Goal: Navigation & Orientation: Understand site structure

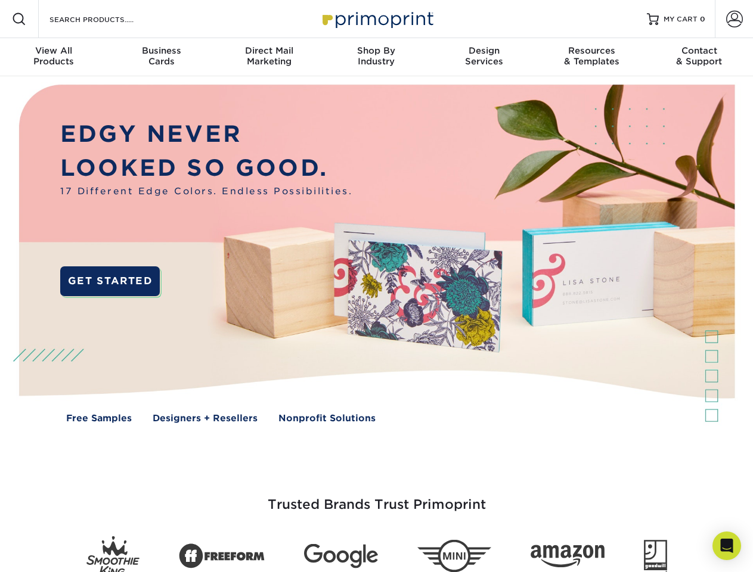
click at [376, 286] on img at bounding box center [376, 262] width 745 height 372
click at [19, 19] on span at bounding box center [19, 19] width 14 height 14
click at [734, 19] on span at bounding box center [734, 19] width 17 height 17
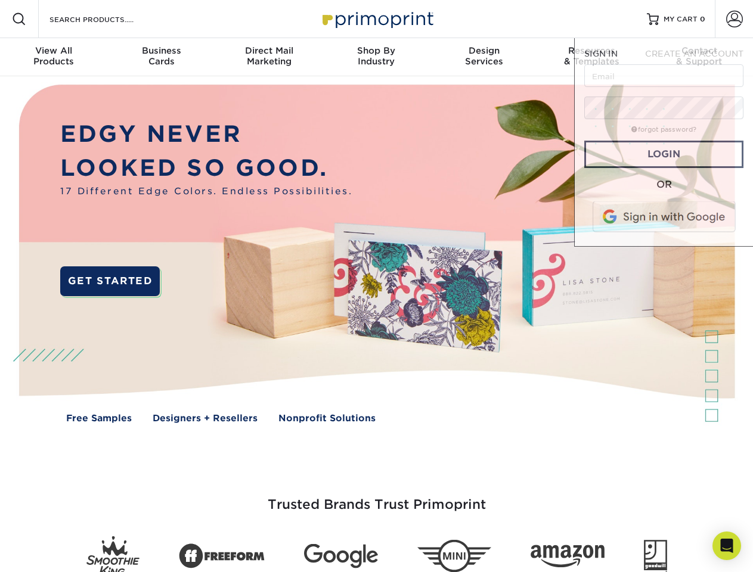
click at [54, 57] on div "View All Products" at bounding box center [53, 55] width 107 height 21
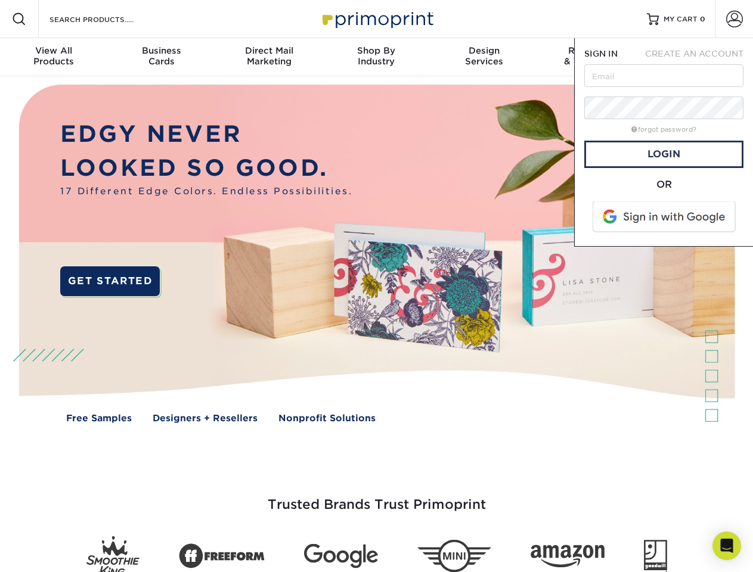
click at [161, 57] on div "Business Cards" at bounding box center [160, 55] width 107 height 21
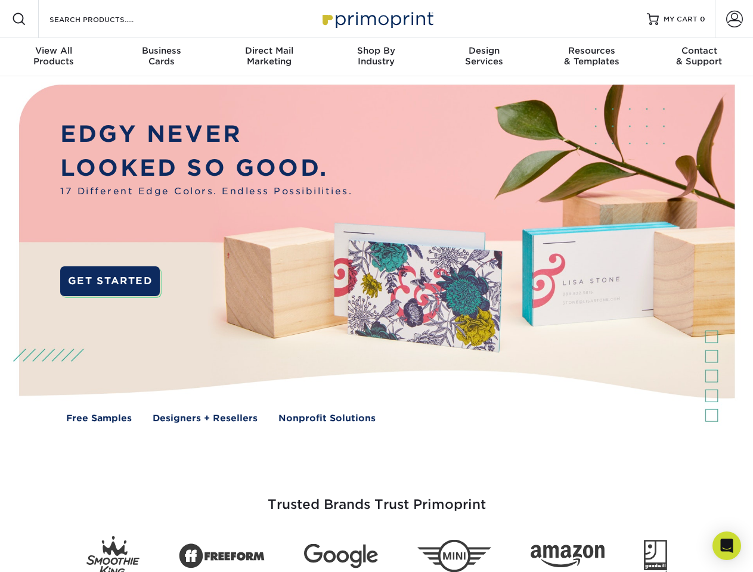
click at [269, 57] on div "Direct Mail Marketing" at bounding box center [268, 55] width 107 height 21
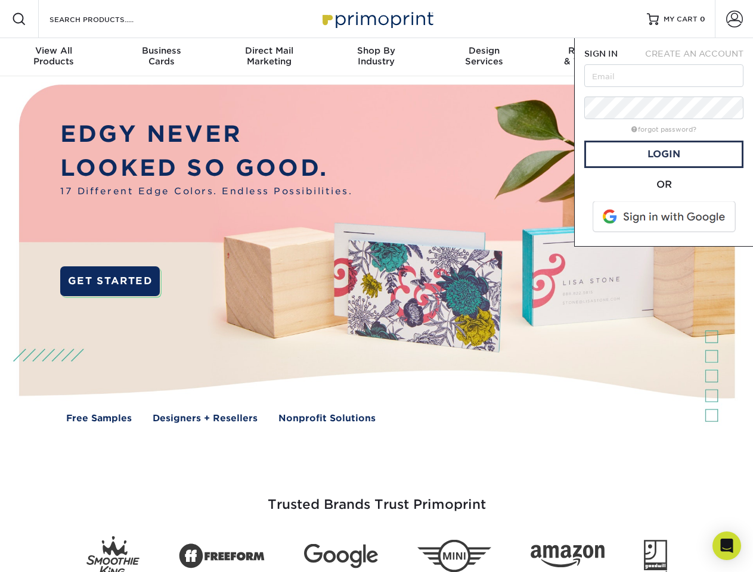
click at [376, 57] on div "Shop By Industry" at bounding box center [375, 55] width 107 height 21
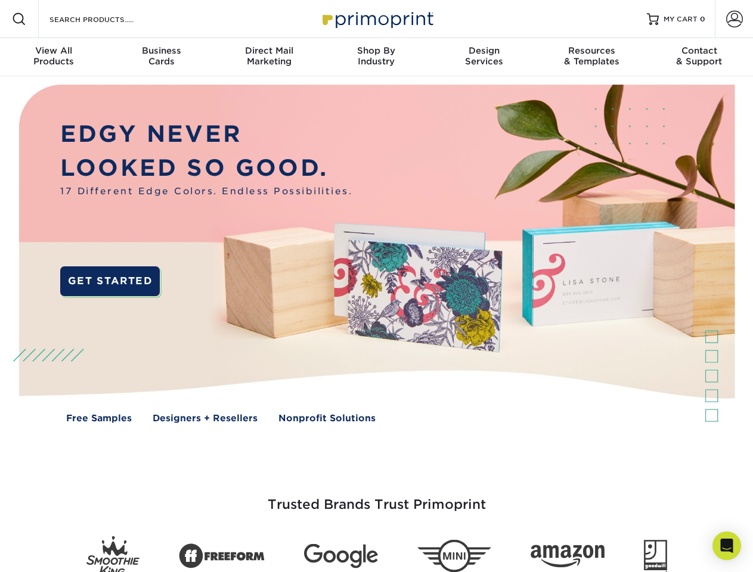
click at [484, 57] on div "Design Services" at bounding box center [483, 55] width 107 height 21
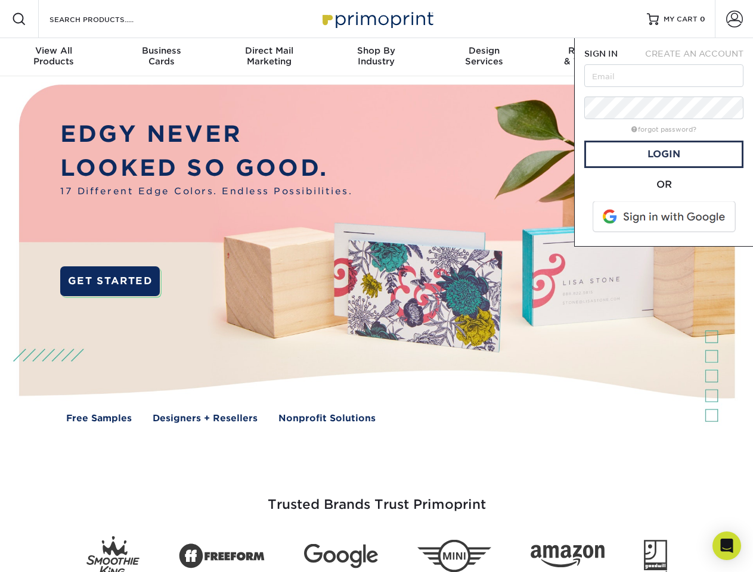
click at [591, 57] on span "SIGN IN" at bounding box center [600, 54] width 33 height 10
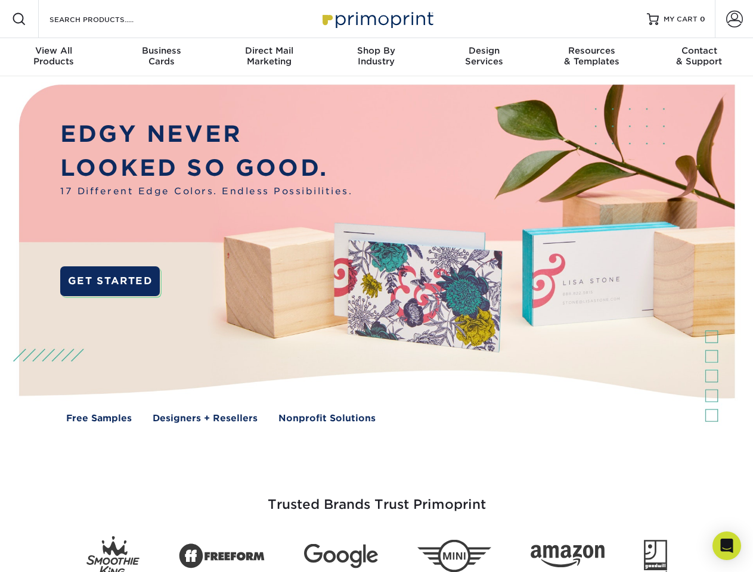
click at [699, 57] on div "Contact & Support" at bounding box center [698, 55] width 107 height 21
